Goal: Feedback & Contribution: Submit feedback/report problem

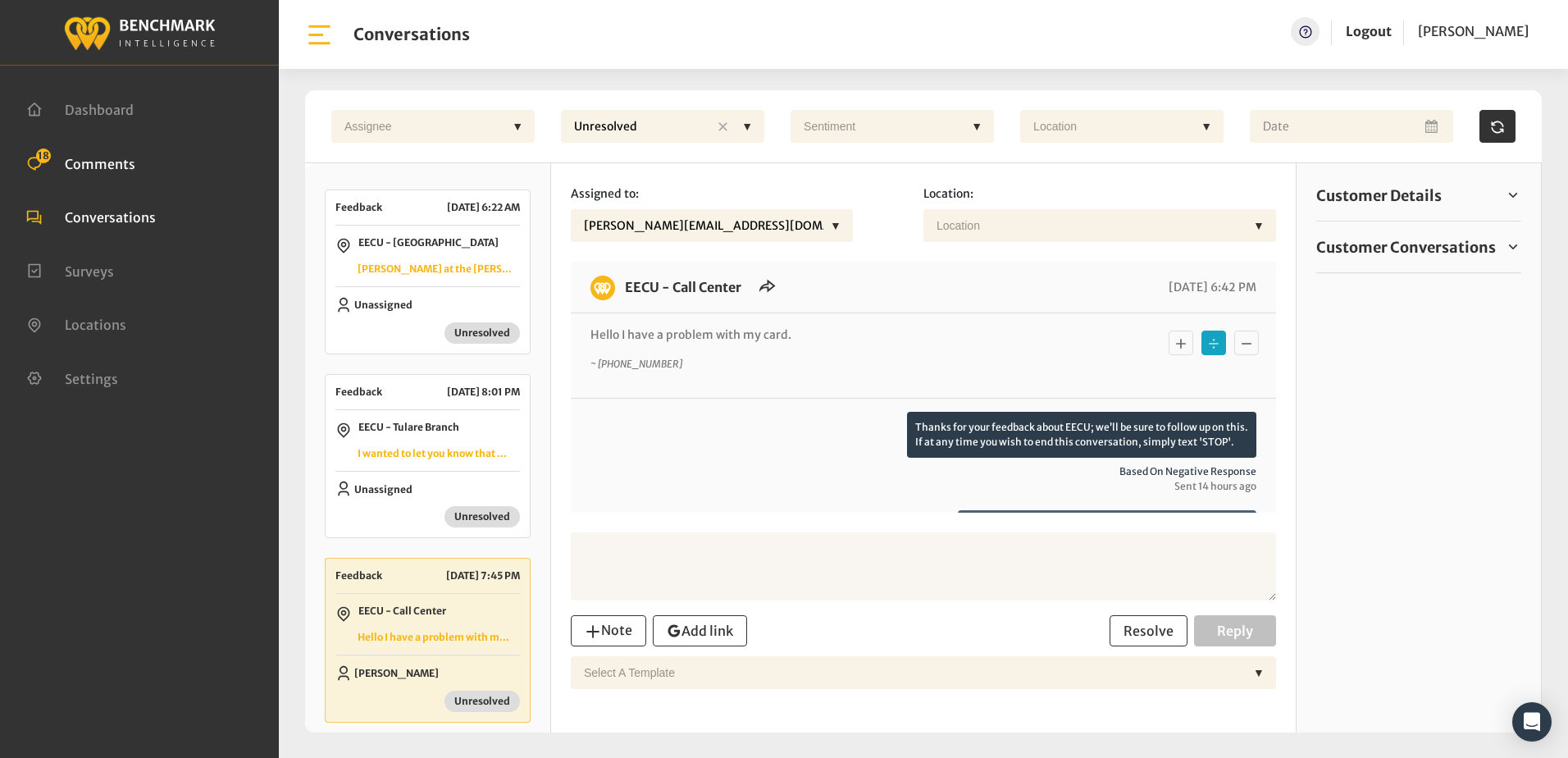
click at [99, 166] on span "Comments" at bounding box center [100, 163] width 71 height 16
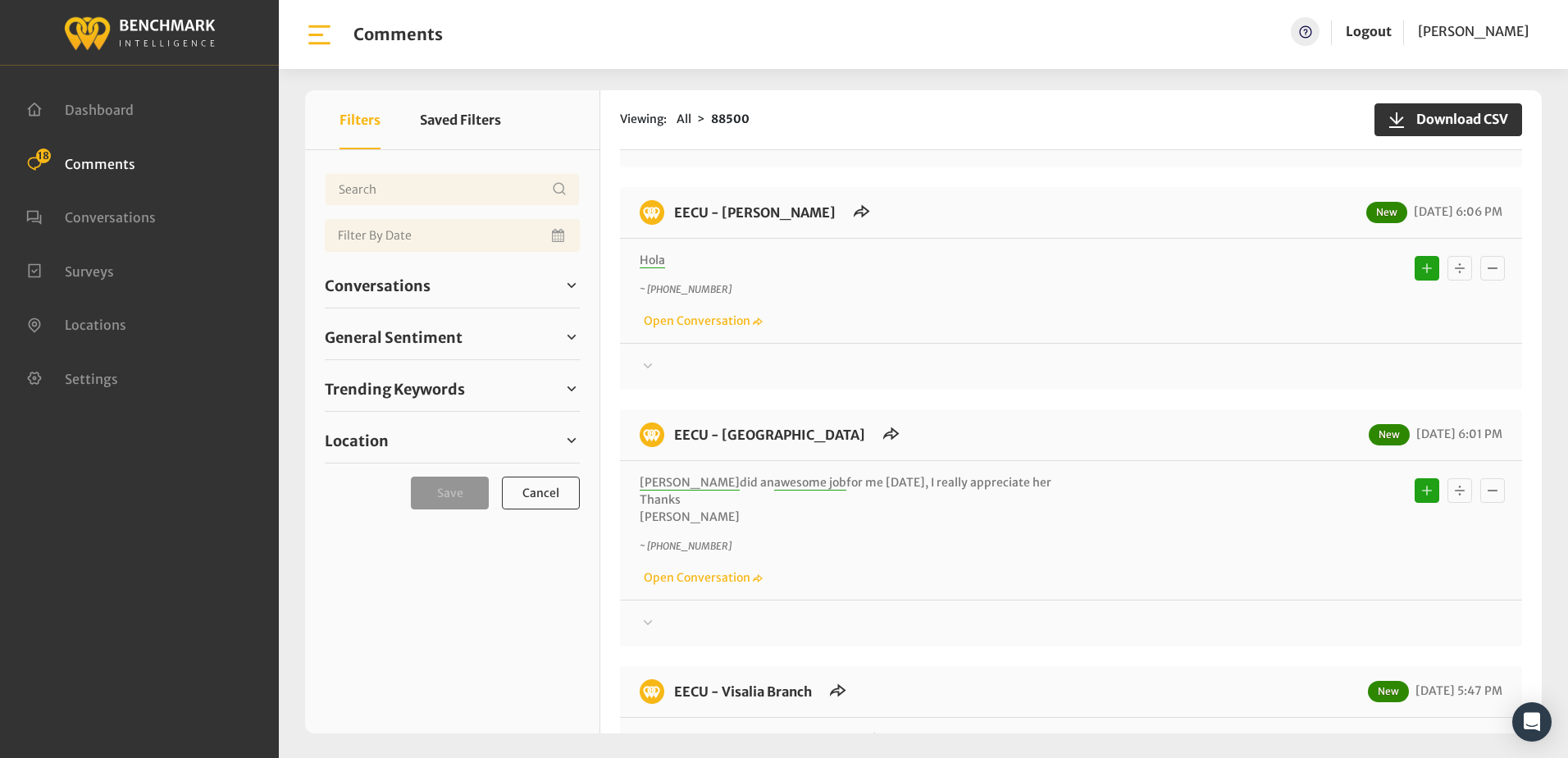
scroll to position [820, 0]
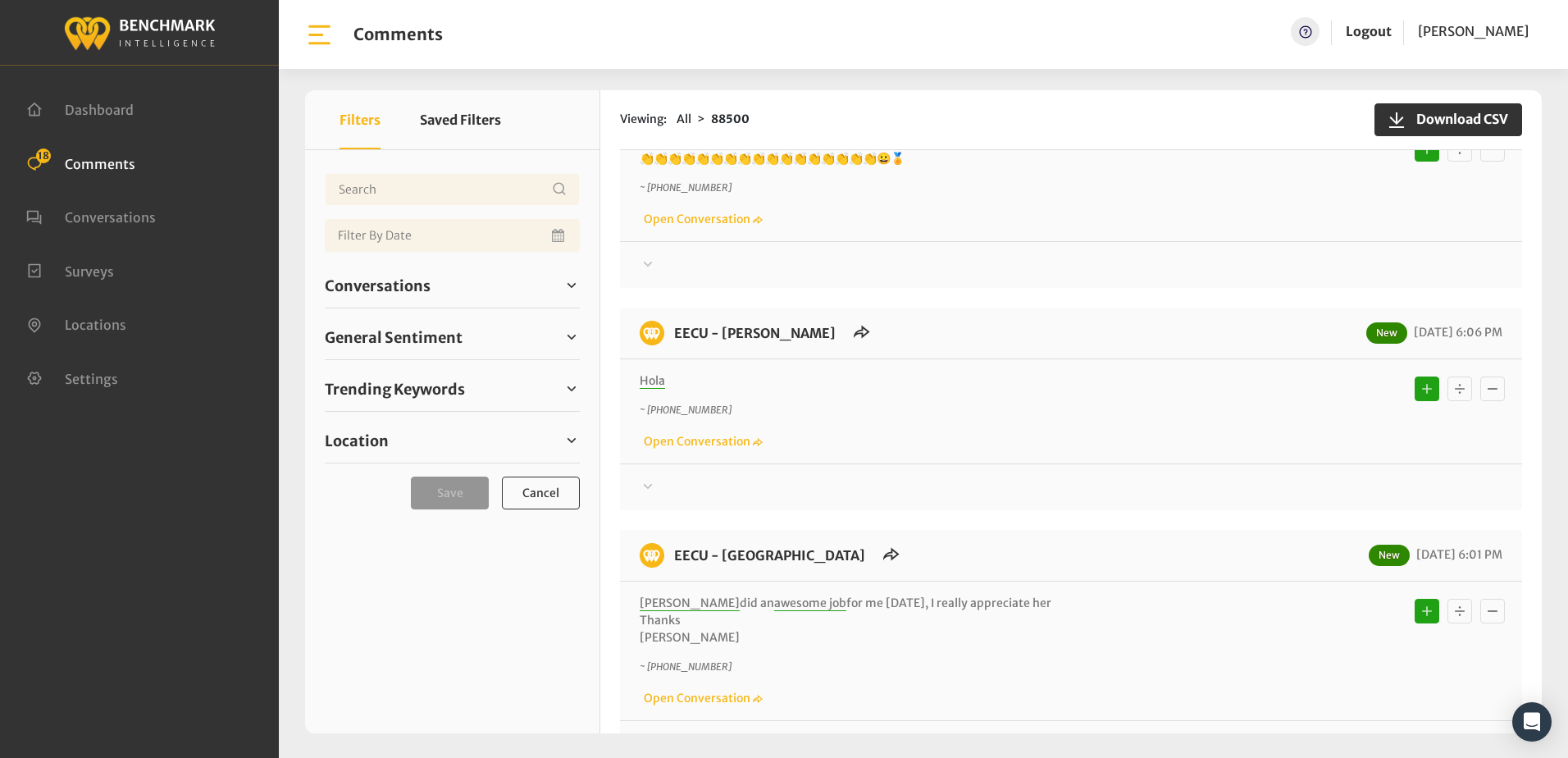
click at [649, 483] on icon at bounding box center [648, 485] width 9 height 5
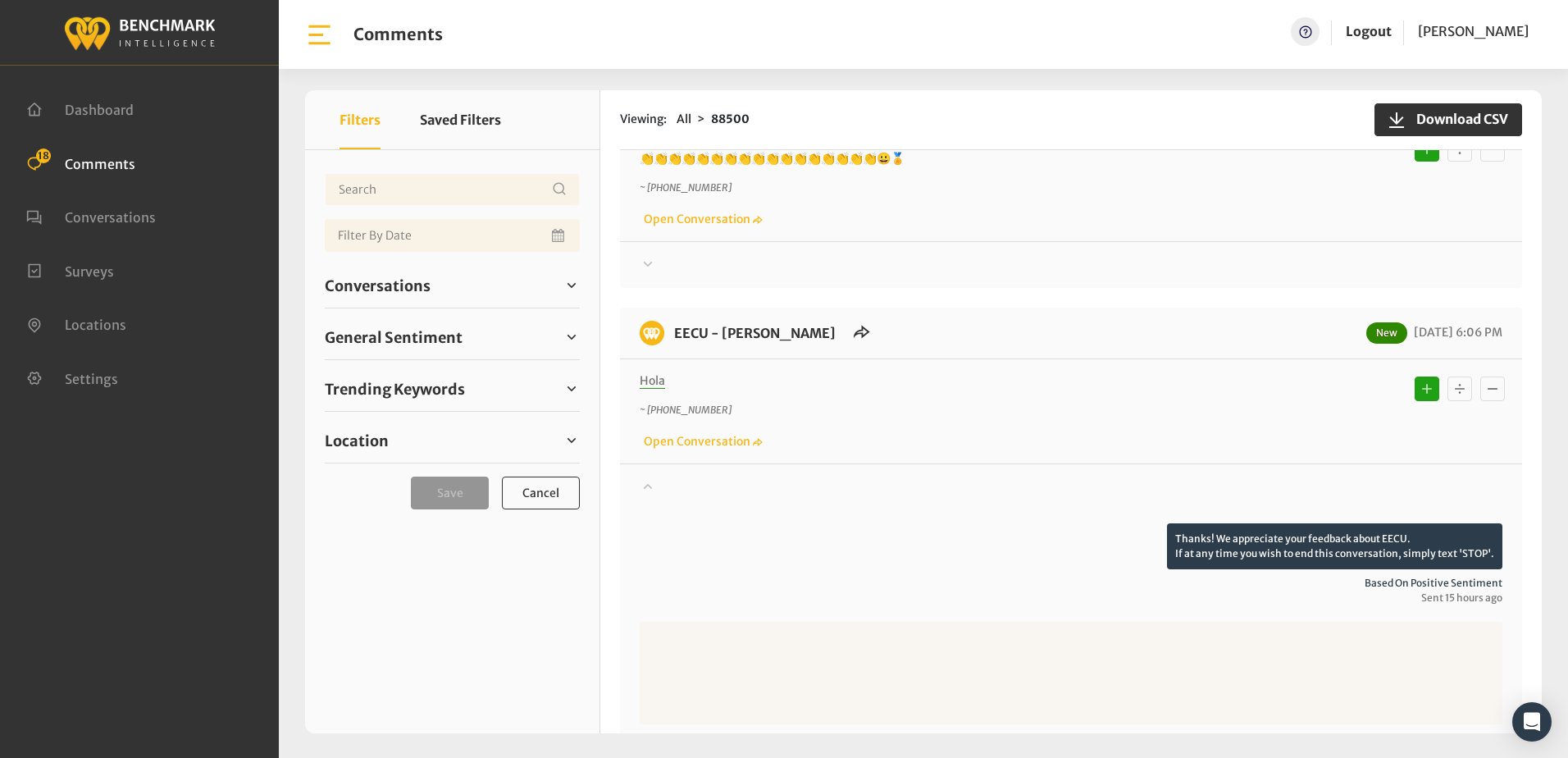
click at [1452, 379] on icon "Basic example" at bounding box center [1460, 388] width 16 height 19
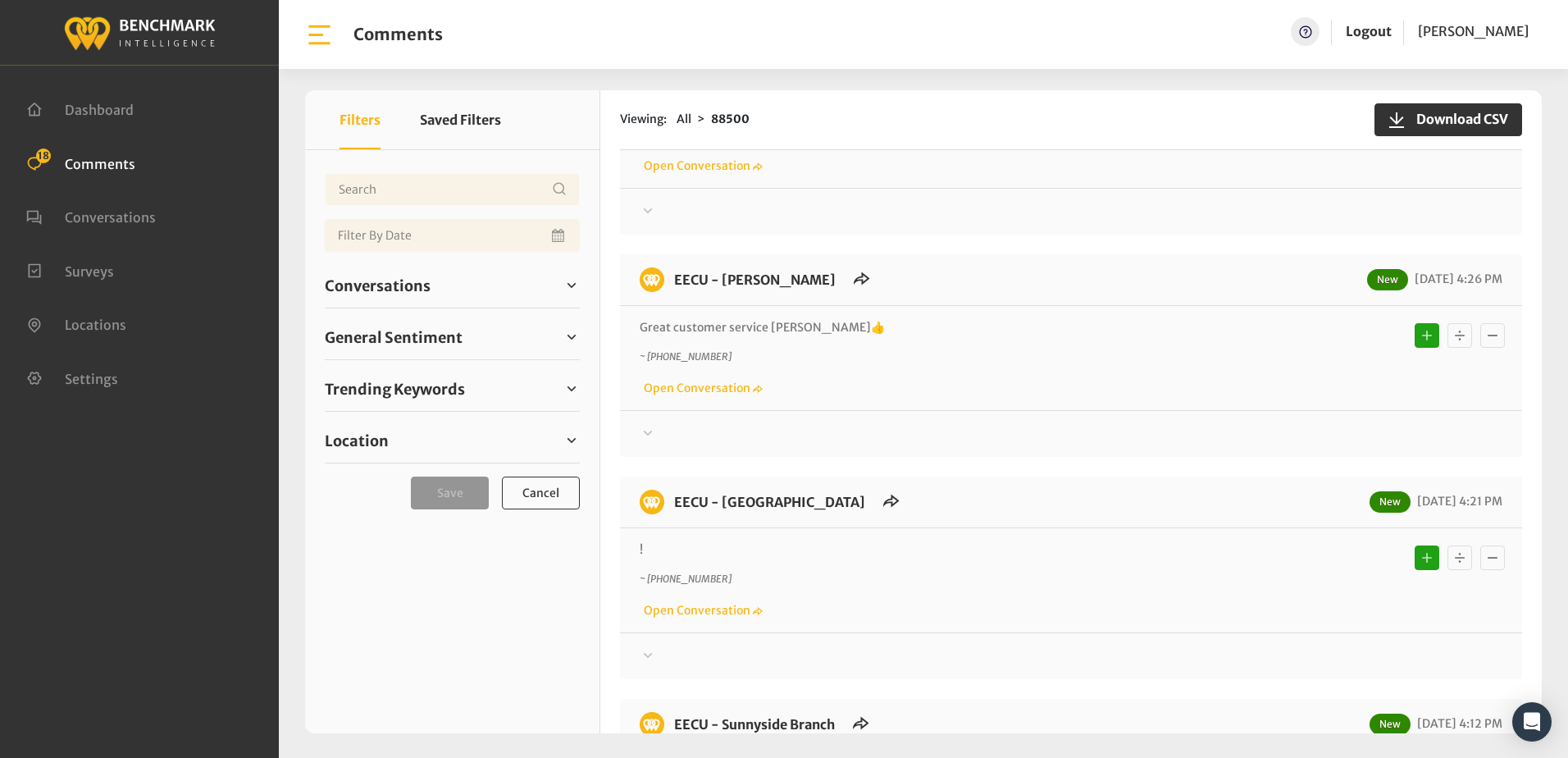
scroll to position [3198, 0]
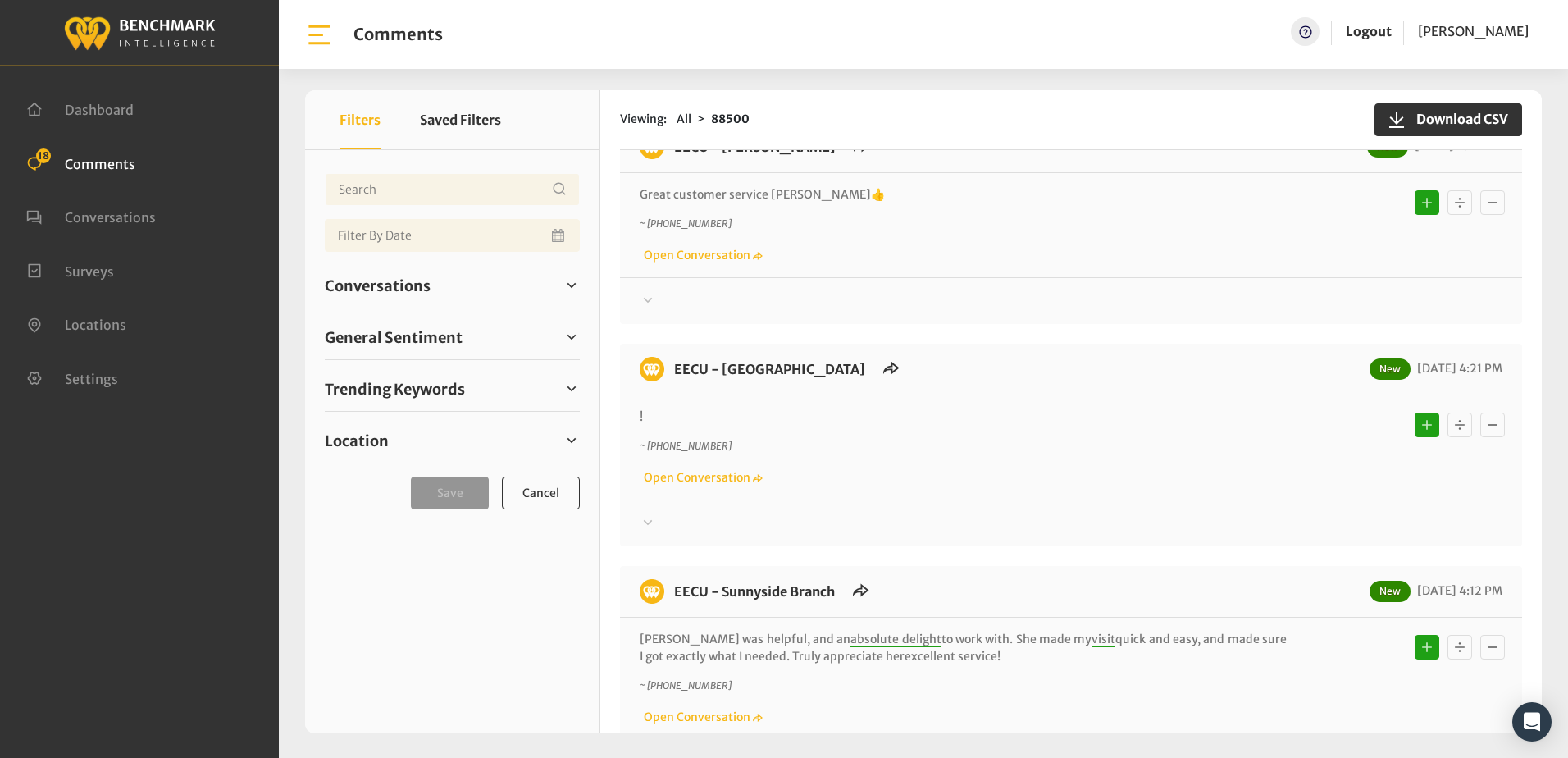
click at [647, 512] on icon at bounding box center [648, 522] width 16 height 19
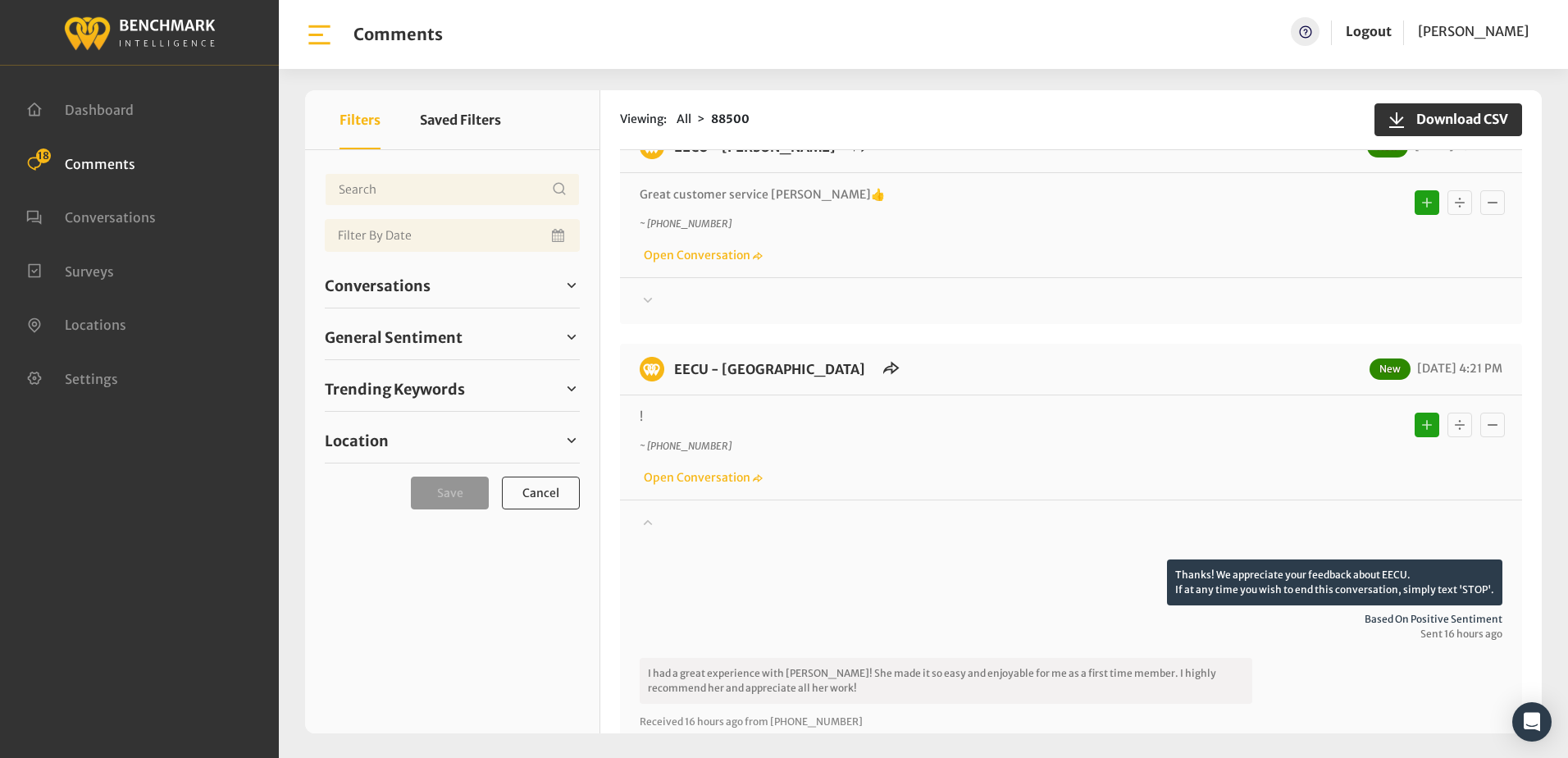
click at [660, 500] on div "Thanks! We appreciate your feedback about EECU. If at any time you wish to end …" at bounding box center [1070, 731] width 902 height 463
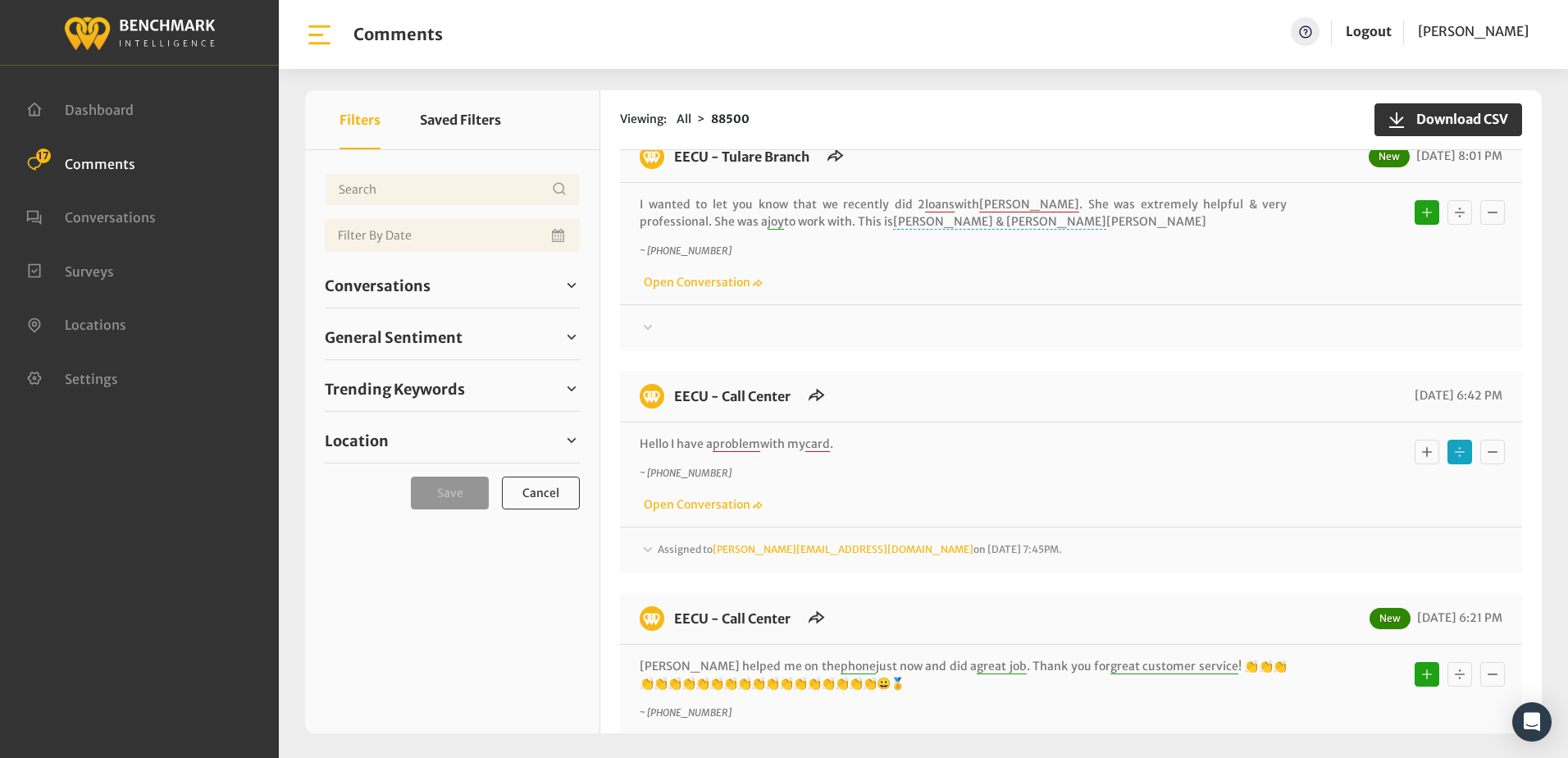
scroll to position [328, 0]
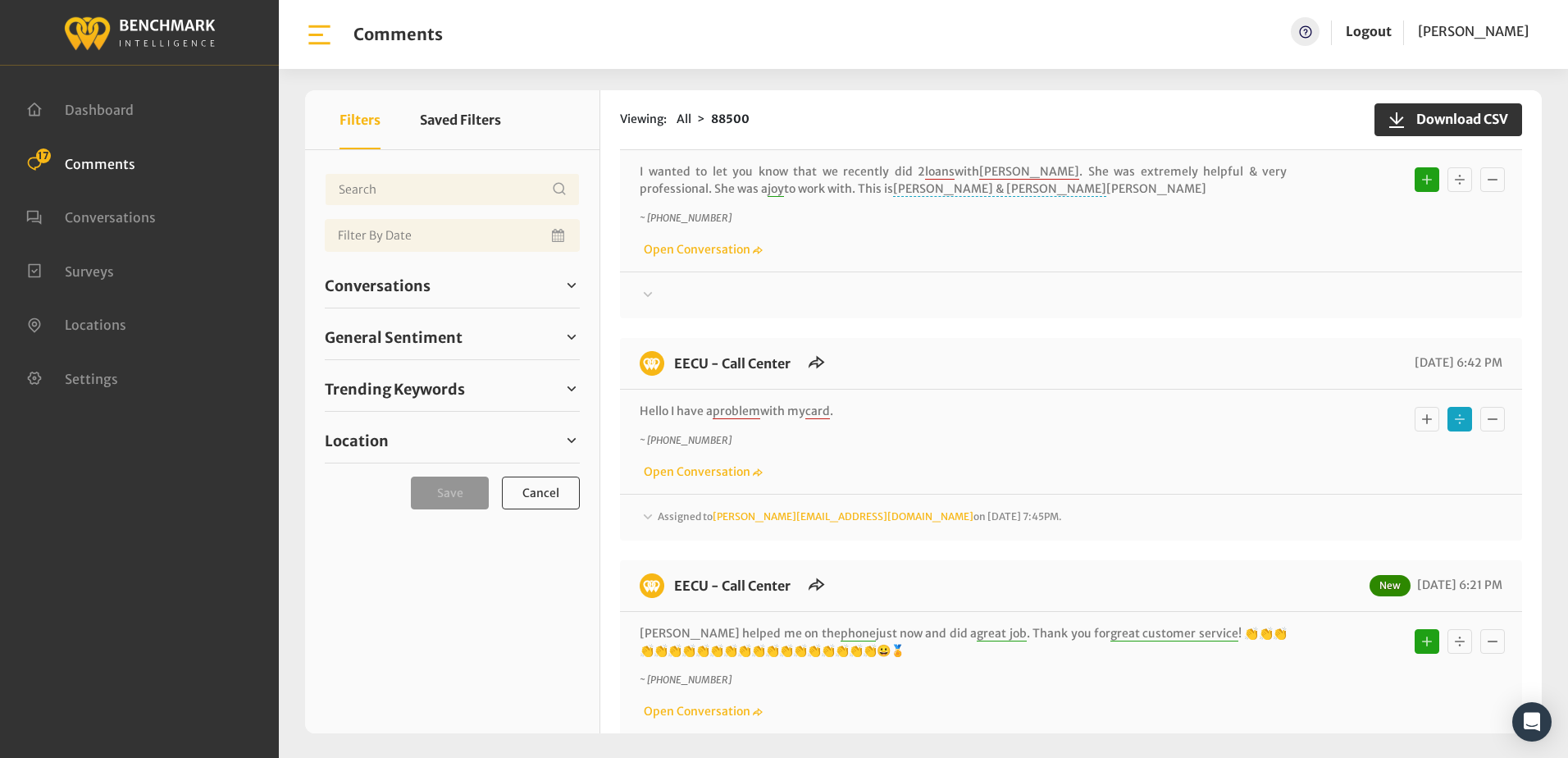
click at [645, 513] on icon at bounding box center [648, 515] width 9 height 5
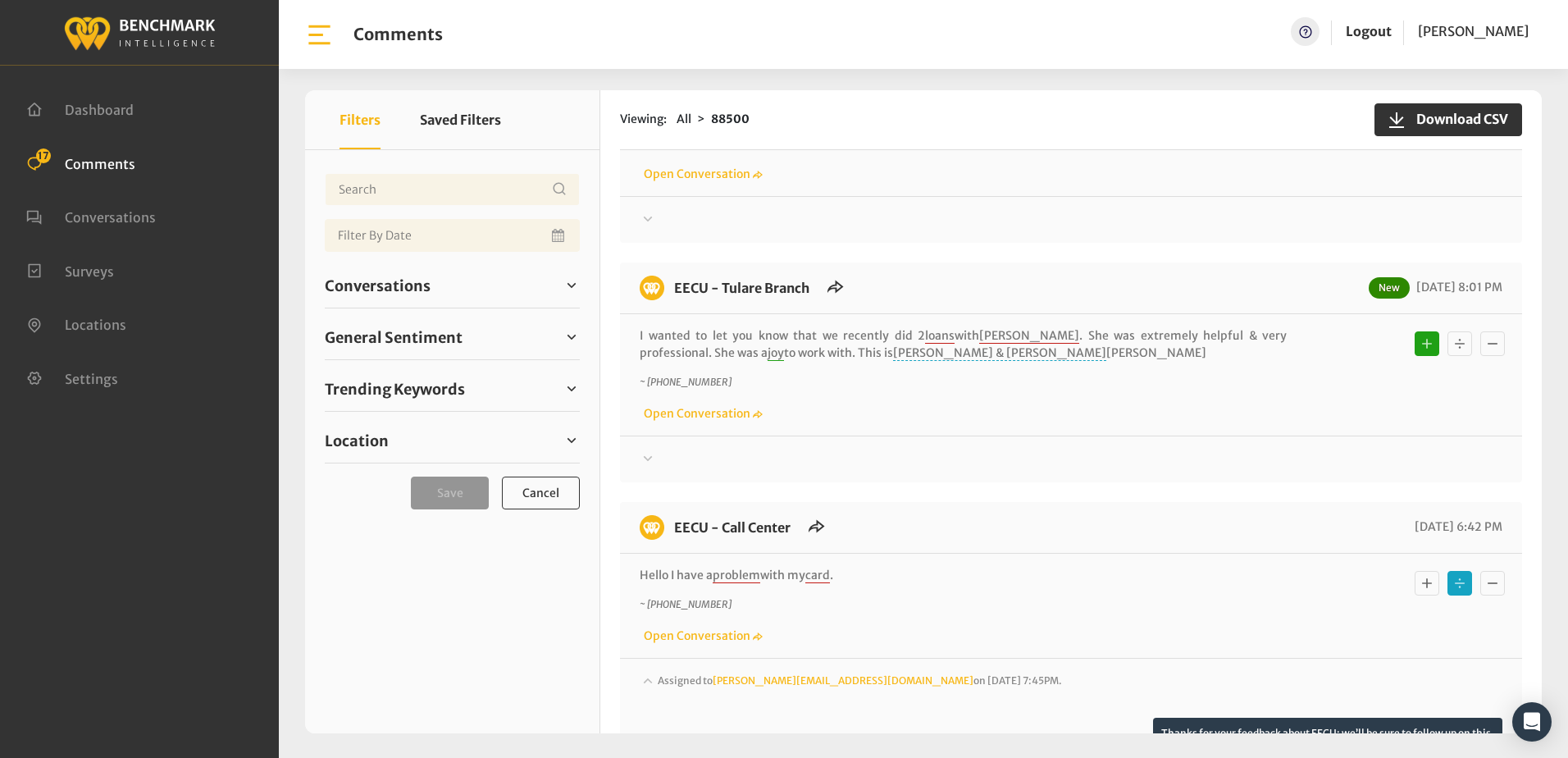
scroll to position [0, 0]
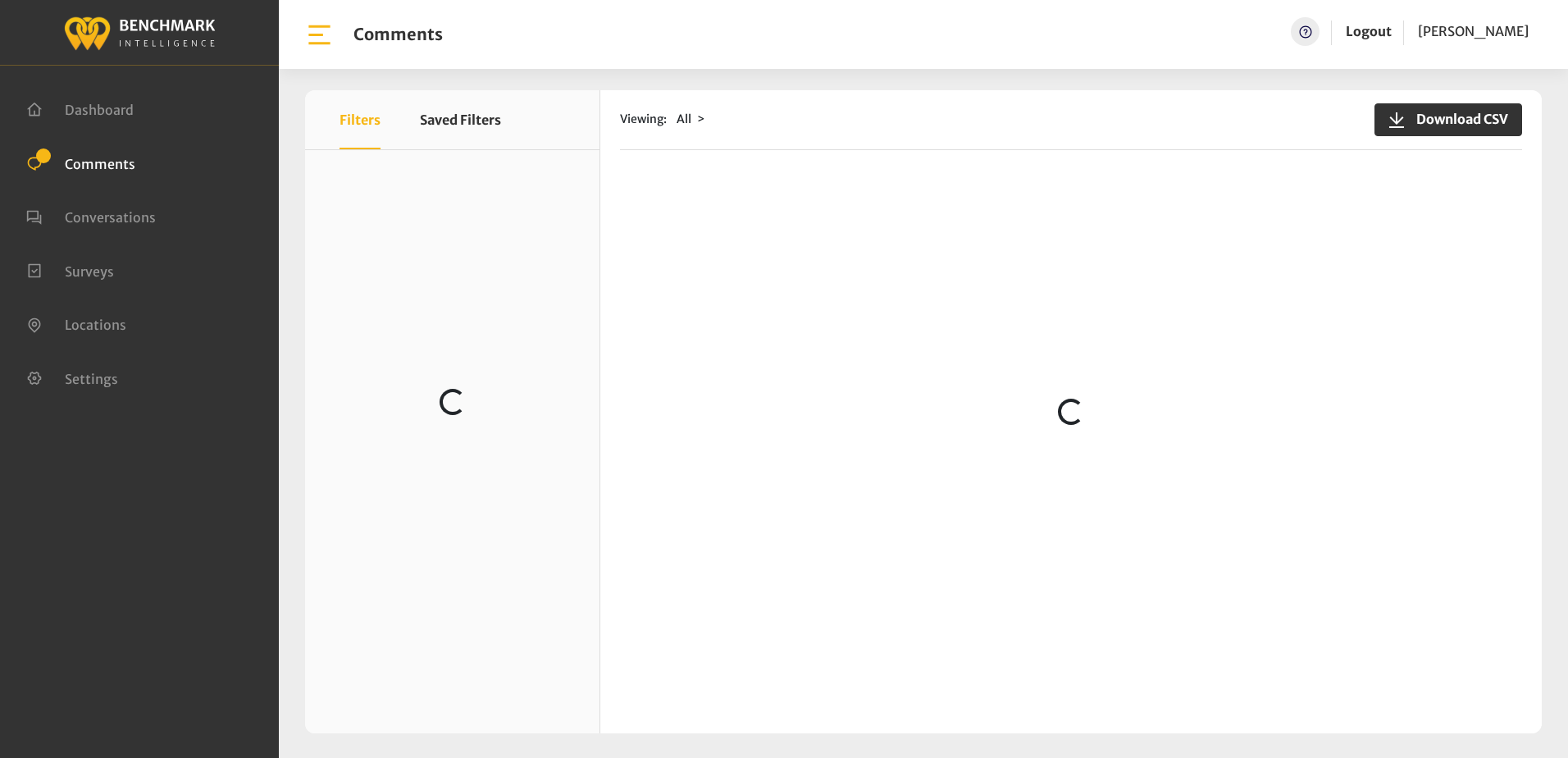
scroll to position [17374, 0]
